Goal: Transaction & Acquisition: Purchase product/service

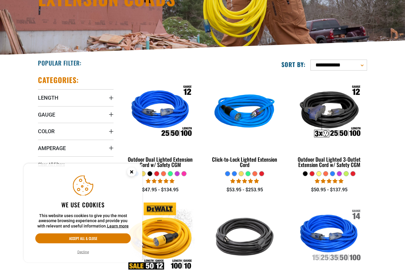
scroll to position [96, 0]
click at [49, 117] on span "Gauge" at bounding box center [46, 114] width 17 height 7
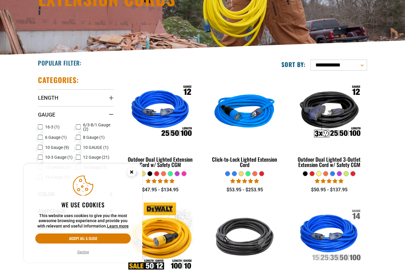
click at [39, 156] on icon at bounding box center [40, 157] width 5 height 8
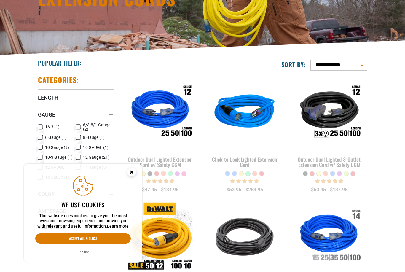
click at [129, 177] on circle "Cookie Consent" at bounding box center [131, 172] width 9 height 9
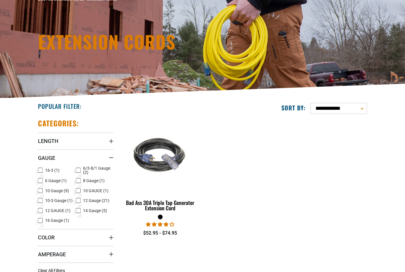
scroll to position [52, 0]
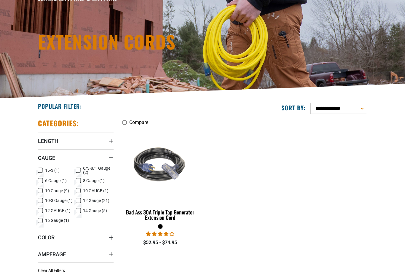
click at [41, 202] on rect at bounding box center [40, 200] width 5 height 5
click at [40, 189] on icon at bounding box center [40, 191] width 5 height 8
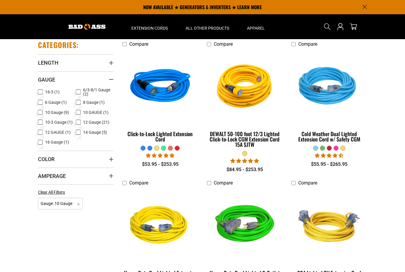
scroll to position [130, 0]
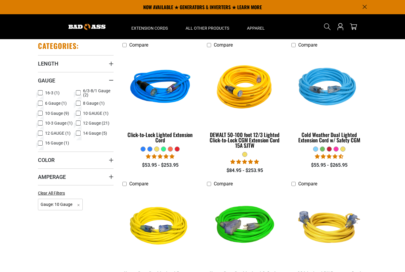
click at [172, 111] on img at bounding box center [160, 88] width 75 height 68
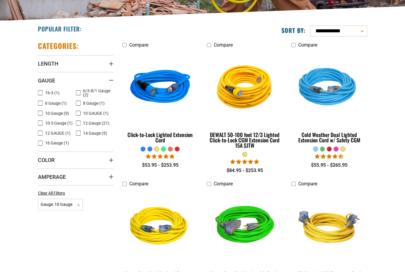
scroll to position [77, 0]
